Goal: Transaction & Acquisition: Book appointment/travel/reservation

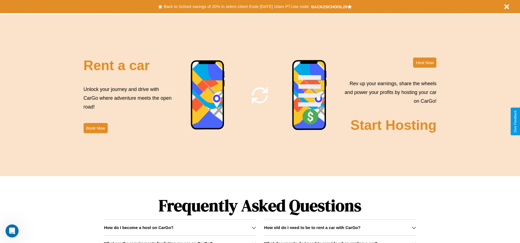
scroll to position [664, 0]
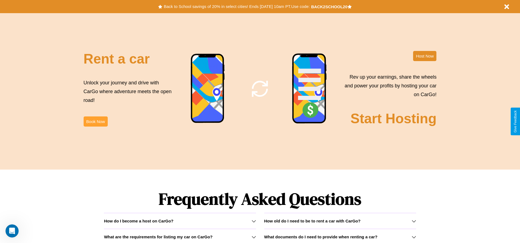
click at [95, 122] on button "Book Now" at bounding box center [96, 122] width 24 height 10
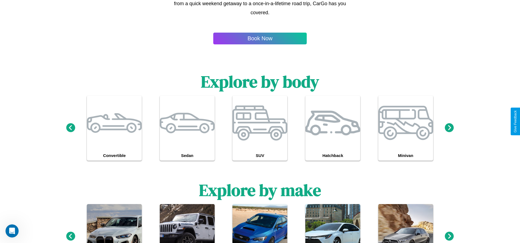
scroll to position [403, 0]
click at [71, 237] on icon at bounding box center [70, 236] width 9 height 9
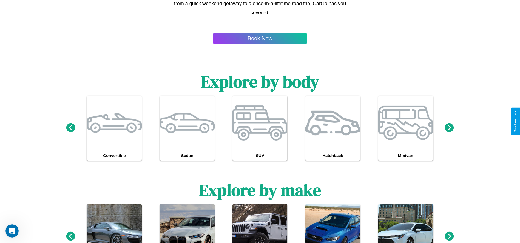
type input "*******"
click at [450, 237] on icon at bounding box center [449, 236] width 9 height 9
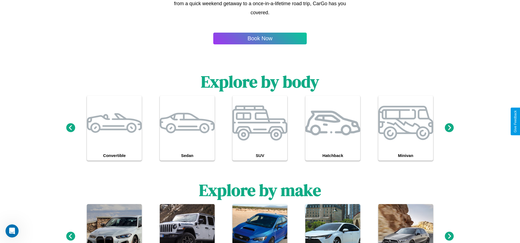
scroll to position [0, 0]
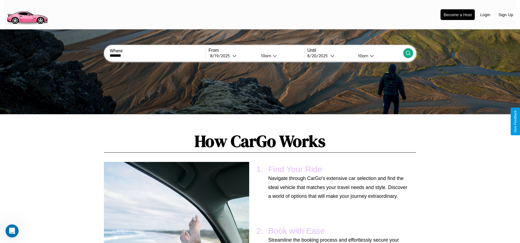
click at [408, 53] on icon at bounding box center [408, 52] width 5 height 5
